Goal: Task Accomplishment & Management: Use online tool/utility

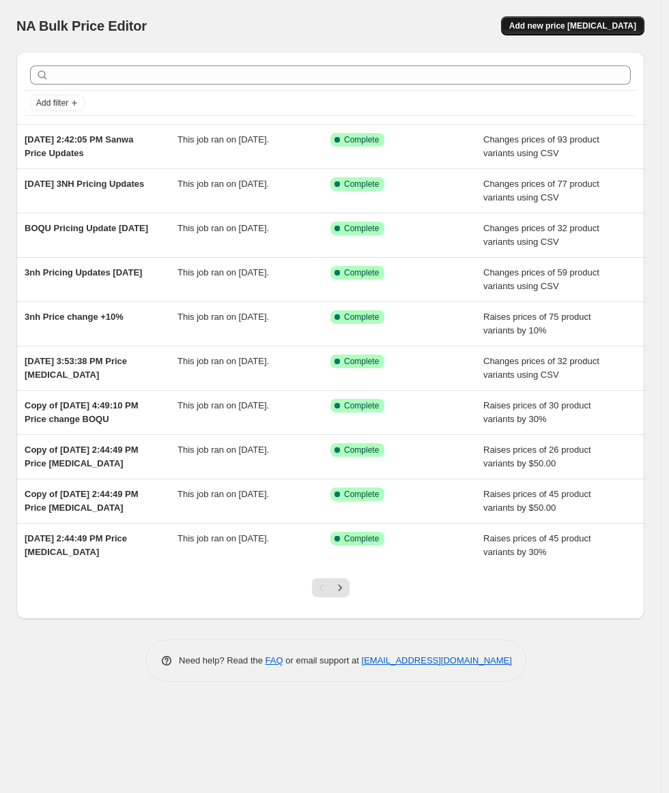
click at [602, 22] on span "Add new price [MEDICAL_DATA]" at bounding box center [572, 25] width 127 height 11
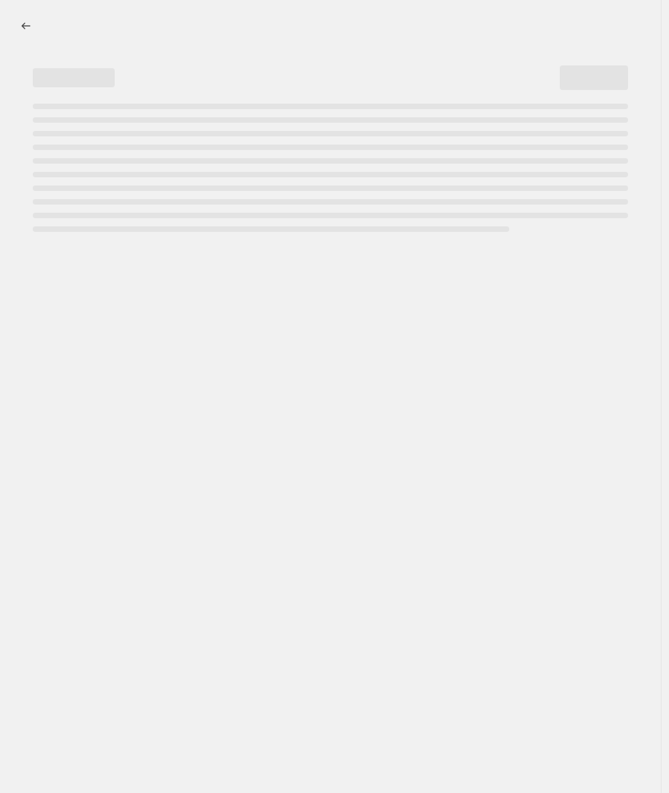
select select "percentage"
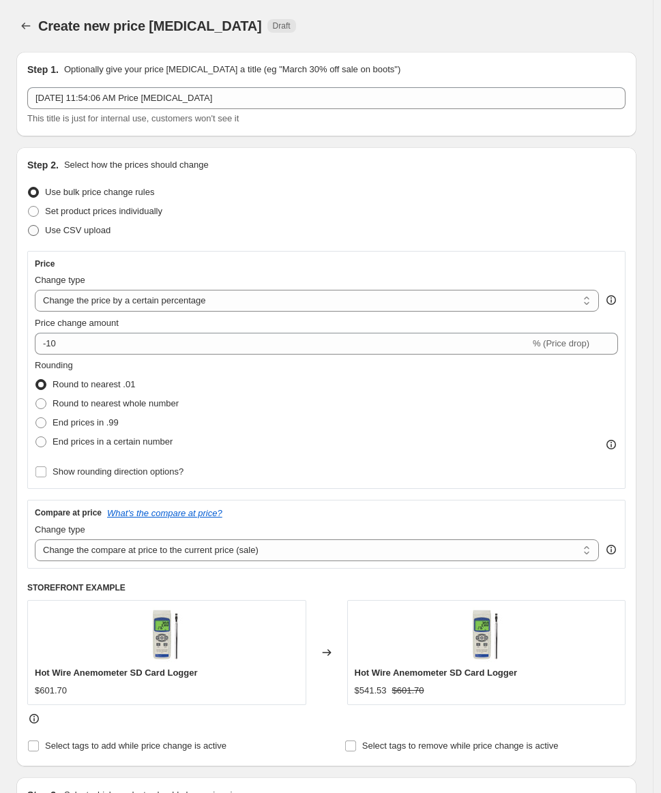
click at [29, 233] on span at bounding box center [33, 230] width 11 height 11
click at [29, 226] on input "Use CSV upload" at bounding box center [28, 225] width 1 height 1
radio input "true"
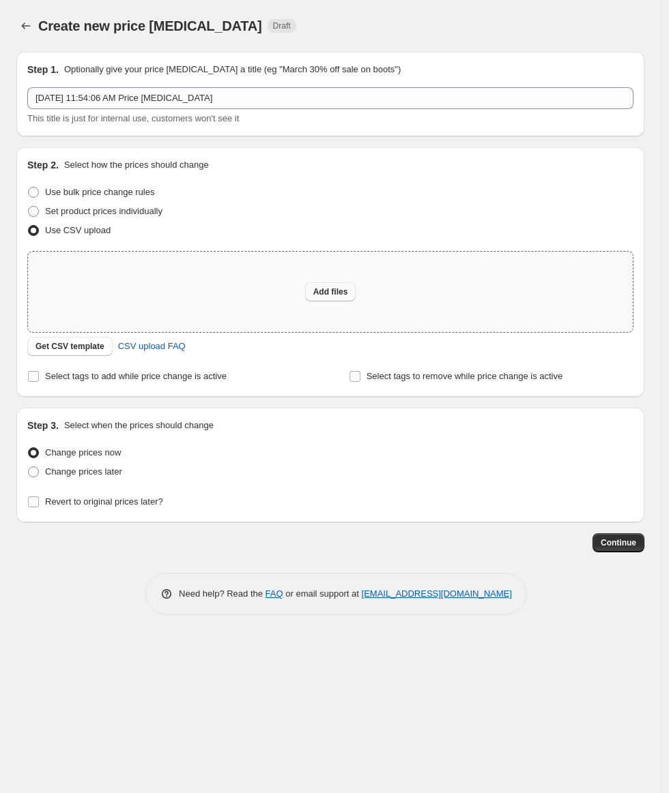
click at [344, 296] on span "Add files" at bounding box center [330, 292] width 35 height 11
type input "C:\fakepath\Metash Prices [DATE].csv"
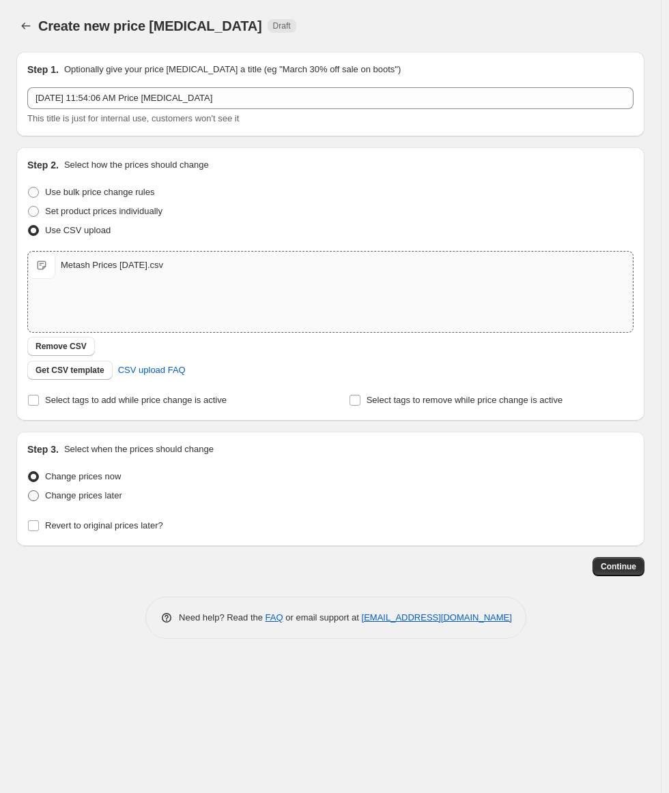
click at [100, 490] on span "Change prices later" at bounding box center [83, 495] width 77 height 10
click at [29, 490] on input "Change prices later" at bounding box center [28, 490] width 1 height 1
radio input "true"
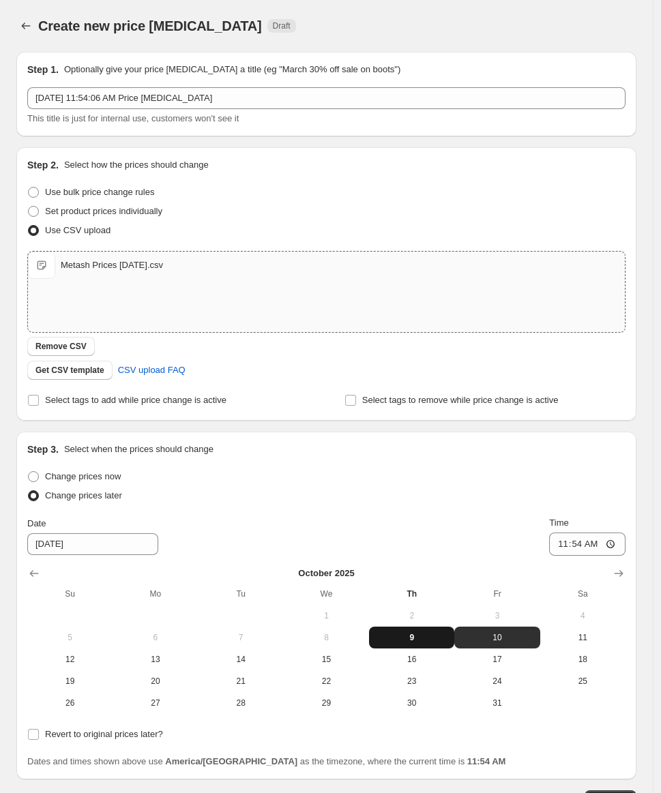
click at [429, 632] on button "9" at bounding box center [411, 638] width 85 height 22
type input "[DATE]"
click at [594, 547] on input "11:54" at bounding box center [587, 544] width 76 height 23
click at [599, 543] on input "04:54" at bounding box center [587, 544] width 76 height 23
click at [617, 546] on input "04:00" at bounding box center [587, 544] width 76 height 23
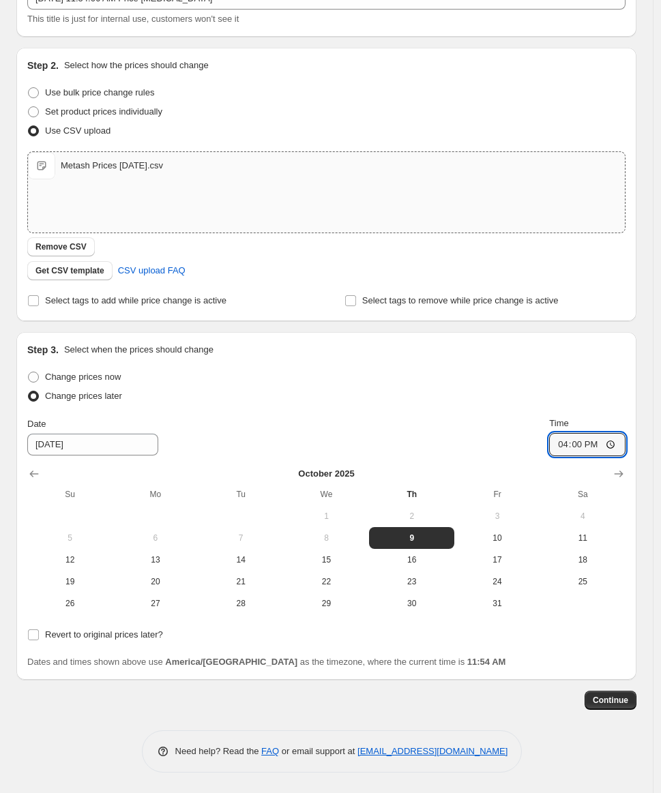
scroll to position [101, 0]
type input "16:00"
click at [602, 710] on div "Step 1. Optionally give your price [MEDICAL_DATA] a title (eg "March 30% off sa…" at bounding box center [326, 357] width 620 height 832
click at [609, 703] on span "Continue" at bounding box center [610, 700] width 35 height 11
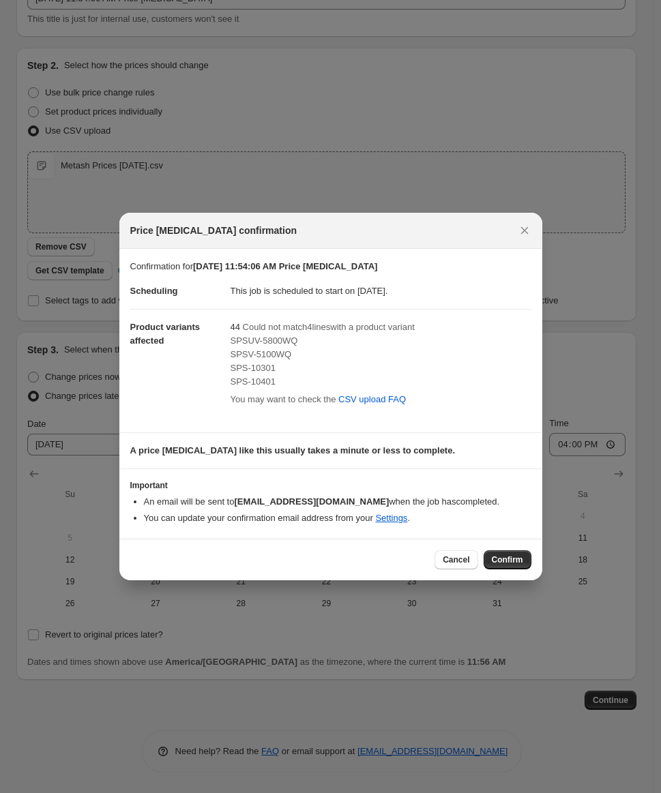
click at [348, 235] on div "Price [MEDICAL_DATA] confirmation" at bounding box center [318, 231] width 377 height 14
drag, startPoint x: 226, startPoint y: 287, endPoint x: 511, endPoint y: 297, distance: 284.6
click at [511, 297] on dl "Scheduling This job is scheduled to start on [DATE]. Product variants affected …" at bounding box center [330, 348] width 401 height 148
click at [355, 351] on div "SPSV-5100WQ" at bounding box center [381, 355] width 301 height 14
drag, startPoint x: 231, startPoint y: 325, endPoint x: 445, endPoint y: 327, distance: 213.5
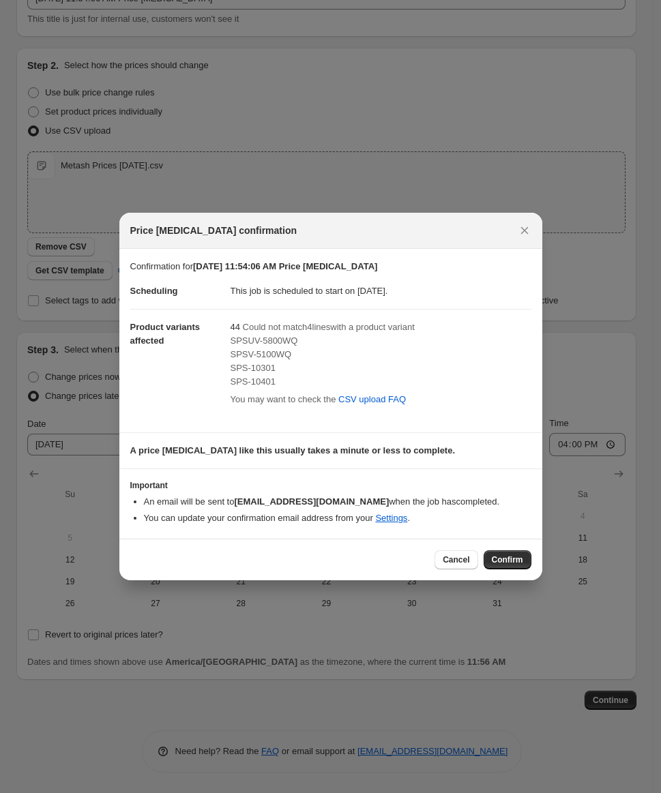
click at [445, 326] on div "44 Could not match 4 line s with a product variant SPSUV-5800WQ SPSV-5100WQ SPS…" at bounding box center [381, 366] width 301 height 90
drag, startPoint x: 435, startPoint y: 337, endPoint x: 269, endPoint y: 346, distance: 166.7
click at [226, 342] on dl "Scheduling This job is scheduled to start on [DATE]. Product variants affected …" at bounding box center [330, 348] width 401 height 148
drag, startPoint x: 287, startPoint y: 347, endPoint x: 370, endPoint y: 372, distance: 87.2
click at [288, 347] on div "SPSUV-5800WQ" at bounding box center [381, 341] width 301 height 14
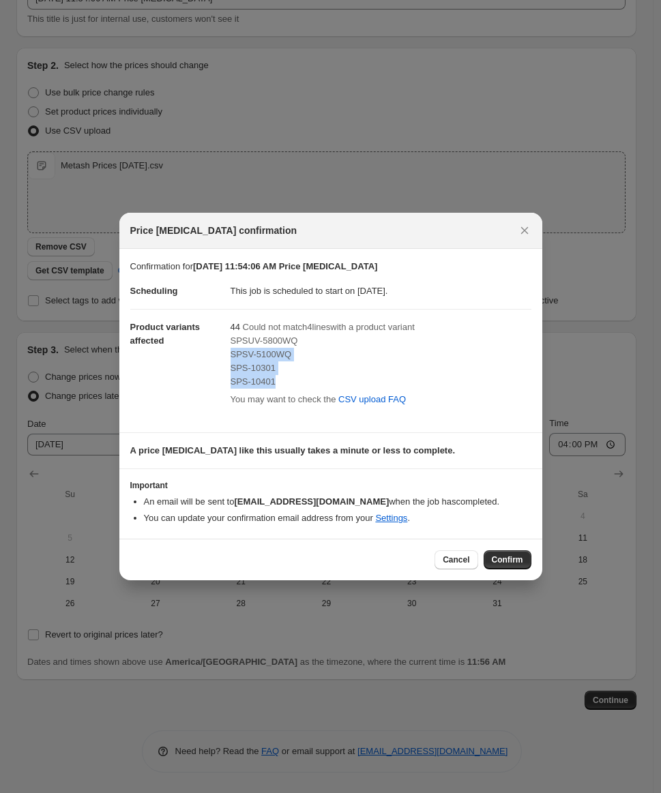
drag, startPoint x: 291, startPoint y: 379, endPoint x: 319, endPoint y: 344, distance: 44.6
click at [319, 344] on div "SPSUV-5800WQ SPSV-5100WQ SPS-10301 SPS-10401" at bounding box center [381, 361] width 301 height 55
click at [323, 366] on div "SPS-10301" at bounding box center [381, 369] width 301 height 14
click at [267, 377] on span "SPS-10401" at bounding box center [254, 382] width 46 height 10
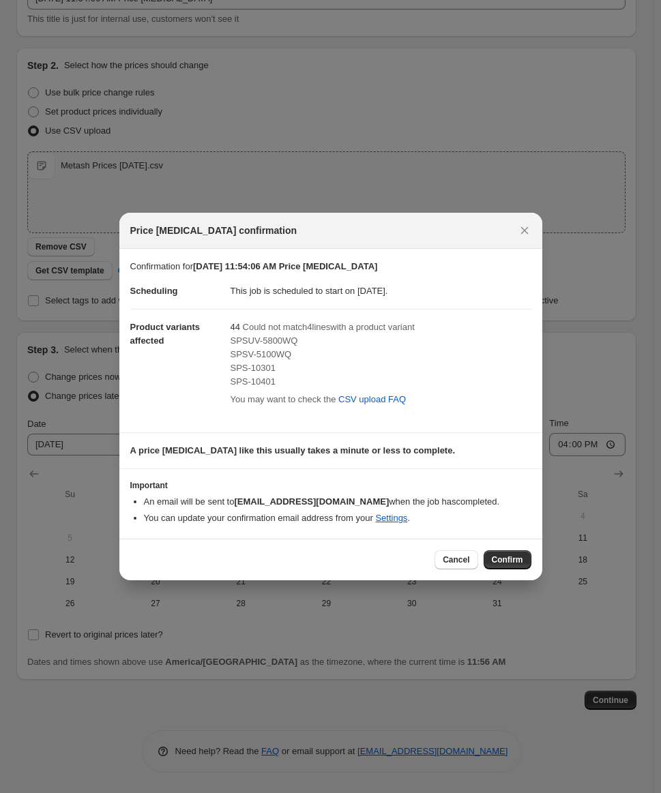
click at [266, 369] on span "SPS-10301" at bounding box center [254, 368] width 46 height 10
drag, startPoint x: 266, startPoint y: 369, endPoint x: 367, endPoint y: 377, distance: 101.3
click at [267, 369] on span "SPS-10301" at bounding box center [254, 368] width 46 height 10
drag, startPoint x: 284, startPoint y: 383, endPoint x: 269, endPoint y: 345, distance: 40.7
click at [250, 338] on div "SPSUV-5800WQ SPSV-5100WQ SPS-10301 SPS-10401" at bounding box center [381, 361] width 301 height 55
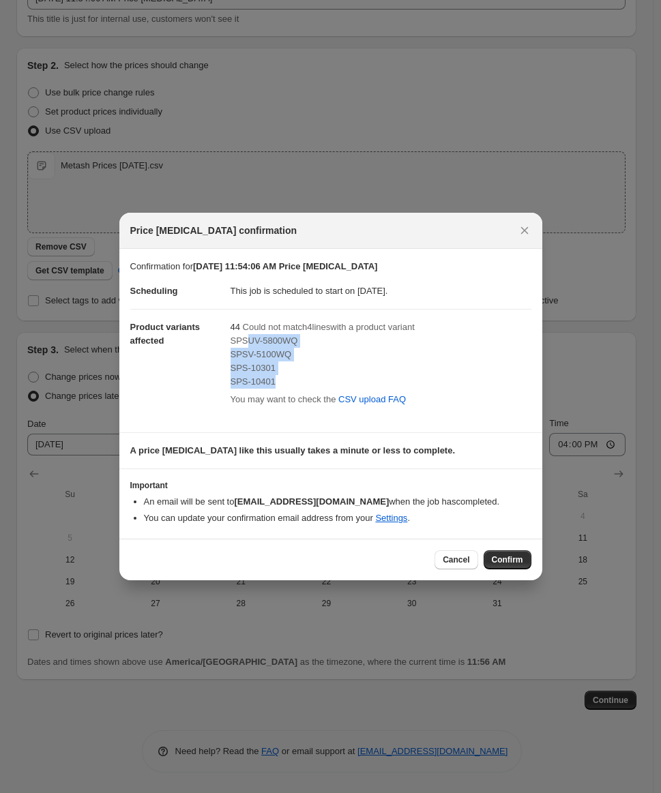
click at [453, 385] on div "SPS-10401" at bounding box center [381, 382] width 301 height 14
drag, startPoint x: 289, startPoint y: 383, endPoint x: 233, endPoint y: 340, distance: 70.5
click at [233, 340] on div "SPSUV-5800WQ SPSV-5100WQ SPS-10301 SPS-10401" at bounding box center [381, 361] width 301 height 55
click at [331, 342] on div "SPSUV-5800WQ" at bounding box center [381, 341] width 301 height 14
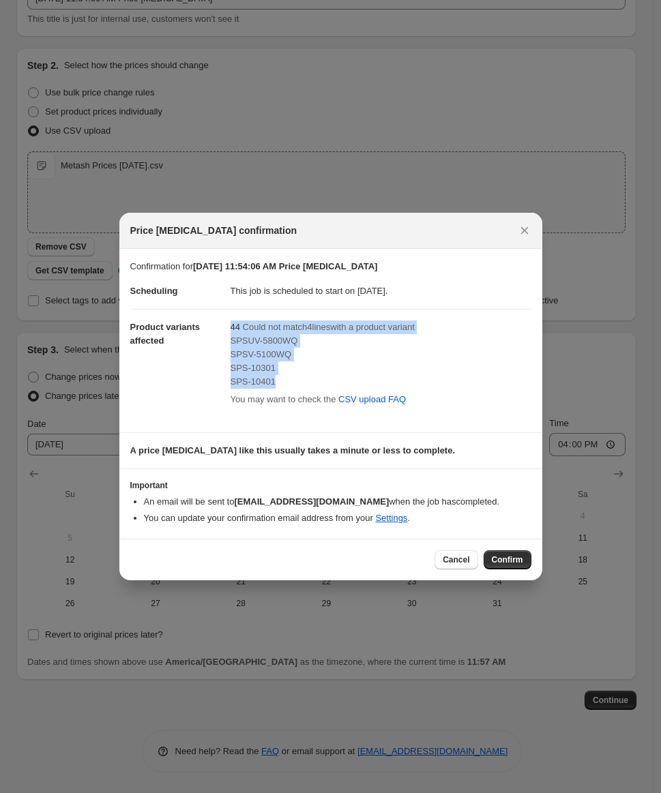
drag, startPoint x: 310, startPoint y: 381, endPoint x: 372, endPoint y: 378, distance: 62.1
click at [263, 340] on div "SPSUV-5800WQ SPSV-5100WQ SPS-10301 SPS-10401" at bounding box center [381, 361] width 301 height 55
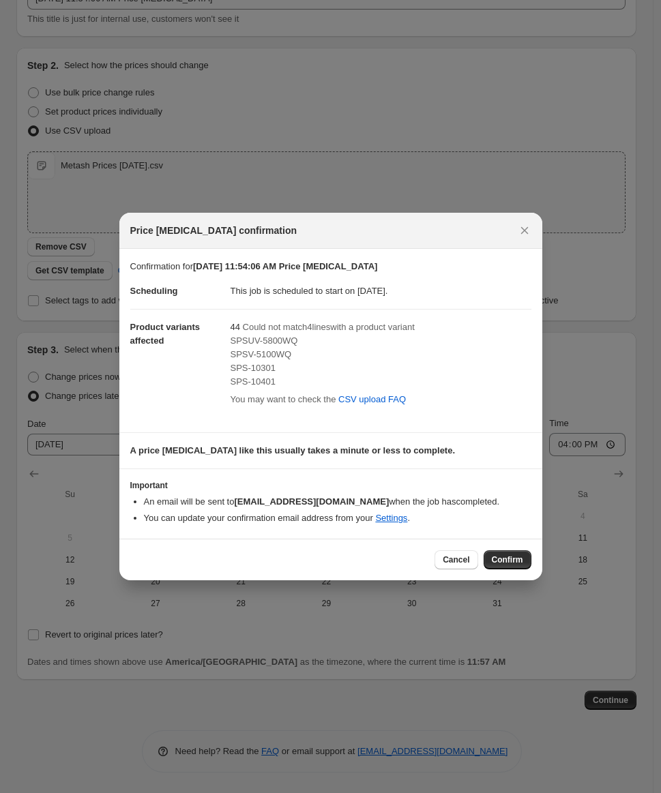
click at [400, 327] on span "Could not match 4 line s with a product variant" at bounding box center [329, 327] width 172 height 10
click at [512, 566] on span "Confirm" at bounding box center [507, 560] width 31 height 11
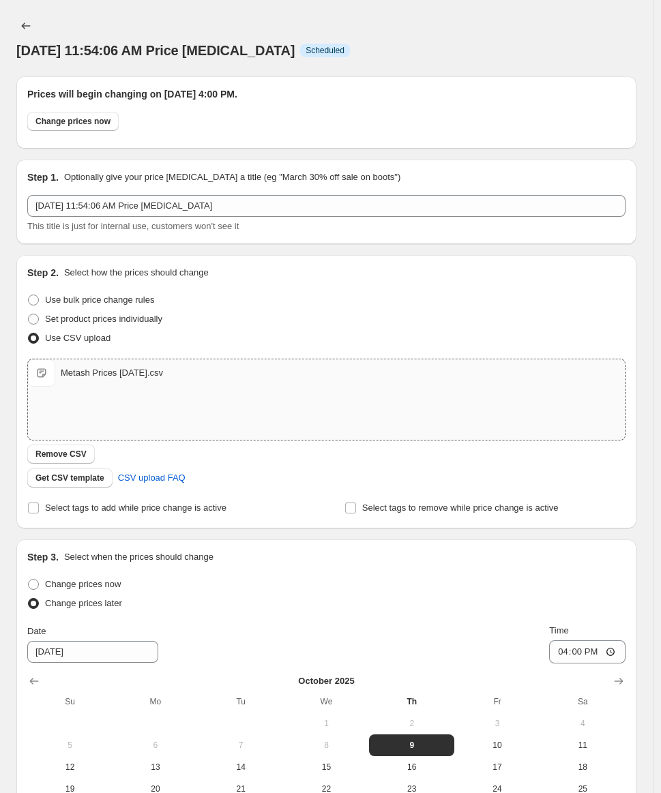
scroll to position [101, 0]
